Goal: Find specific fact

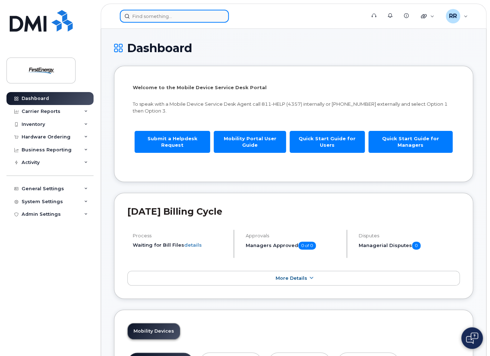
click at [158, 15] on input at bounding box center [174, 16] width 109 height 13
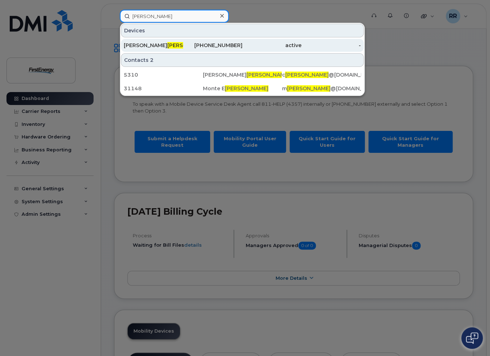
type input "[PERSON_NAME]"
click at [167, 46] on span "[PERSON_NAME]" at bounding box center [189, 45] width 44 height 6
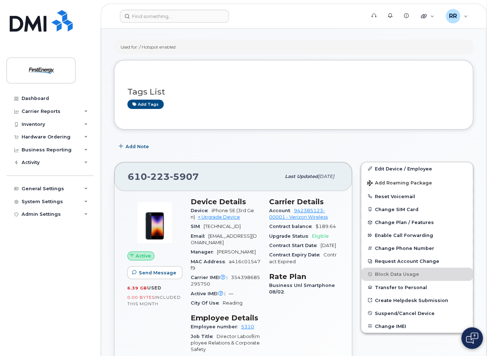
scroll to position [72, 0]
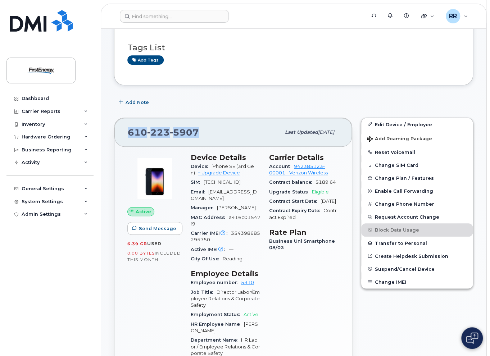
drag, startPoint x: 199, startPoint y: 135, endPoint x: 129, endPoint y: 137, distance: 69.5
click at [129, 137] on div "610 223 5907" at bounding box center [204, 132] width 153 height 15
copy span "610 223 5907"
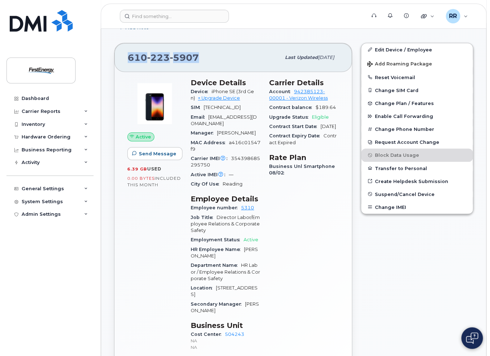
scroll to position [144, 0]
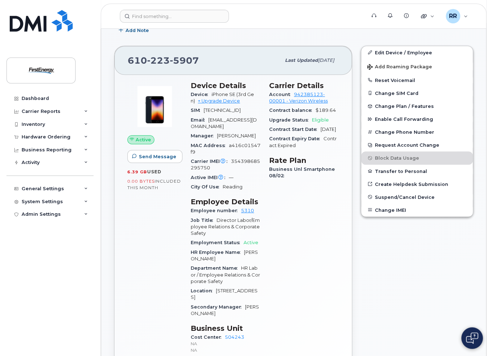
click at [401, 246] on div "Edit Device / Employee Add Roaming Package Reset Voicemail Change SIM Card Chan…" at bounding box center [417, 219] width 121 height 356
